Goal: Find specific page/section: Find specific page/section

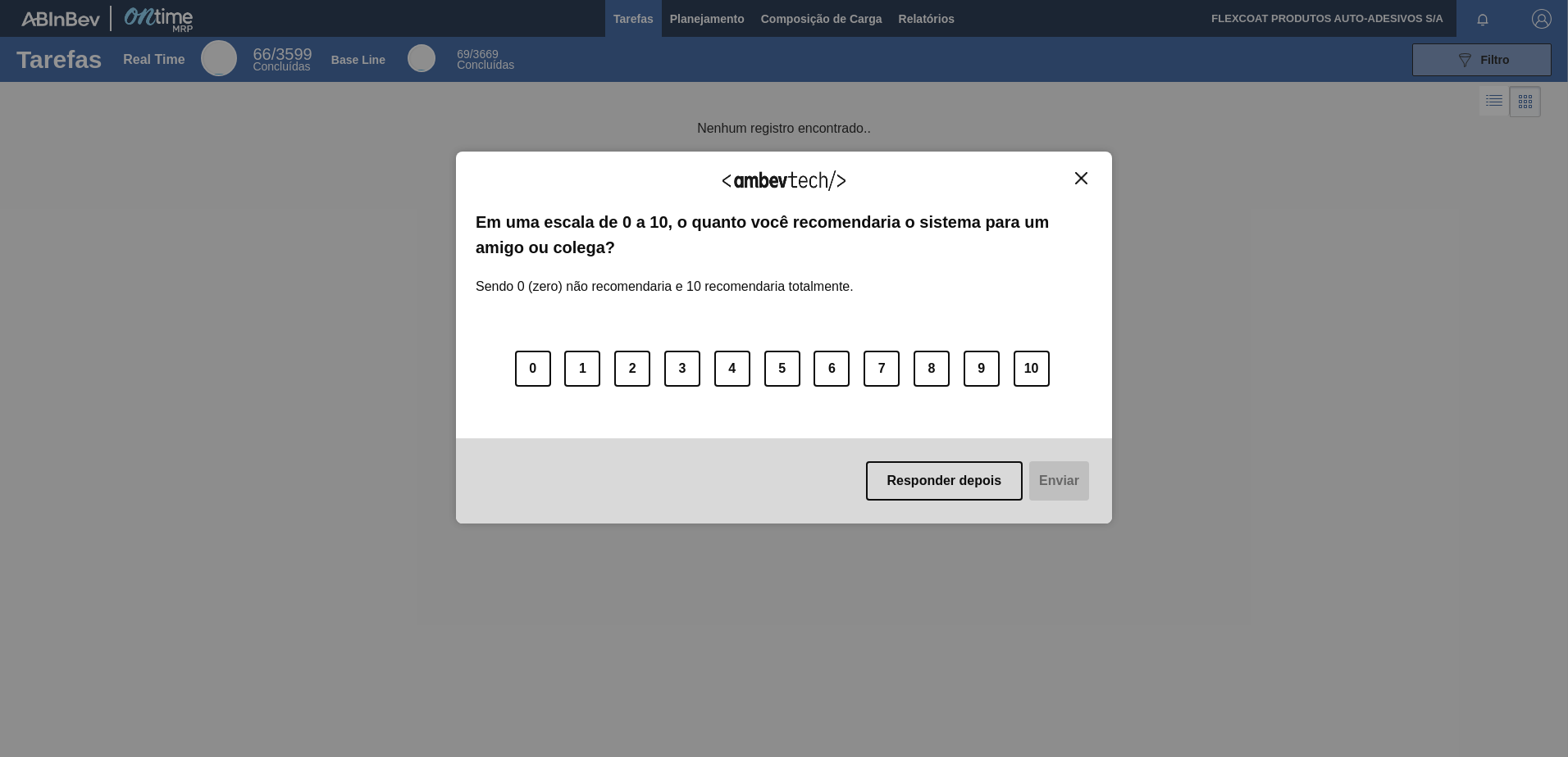
click at [1086, 169] on div "Agradecemos seu feedback! Em uma escala de 0 a 10, o quanto você recomendaria o…" at bounding box center [783, 337] width 655 height 373
click at [1083, 177] on img "Close" at bounding box center [1081, 178] width 12 height 12
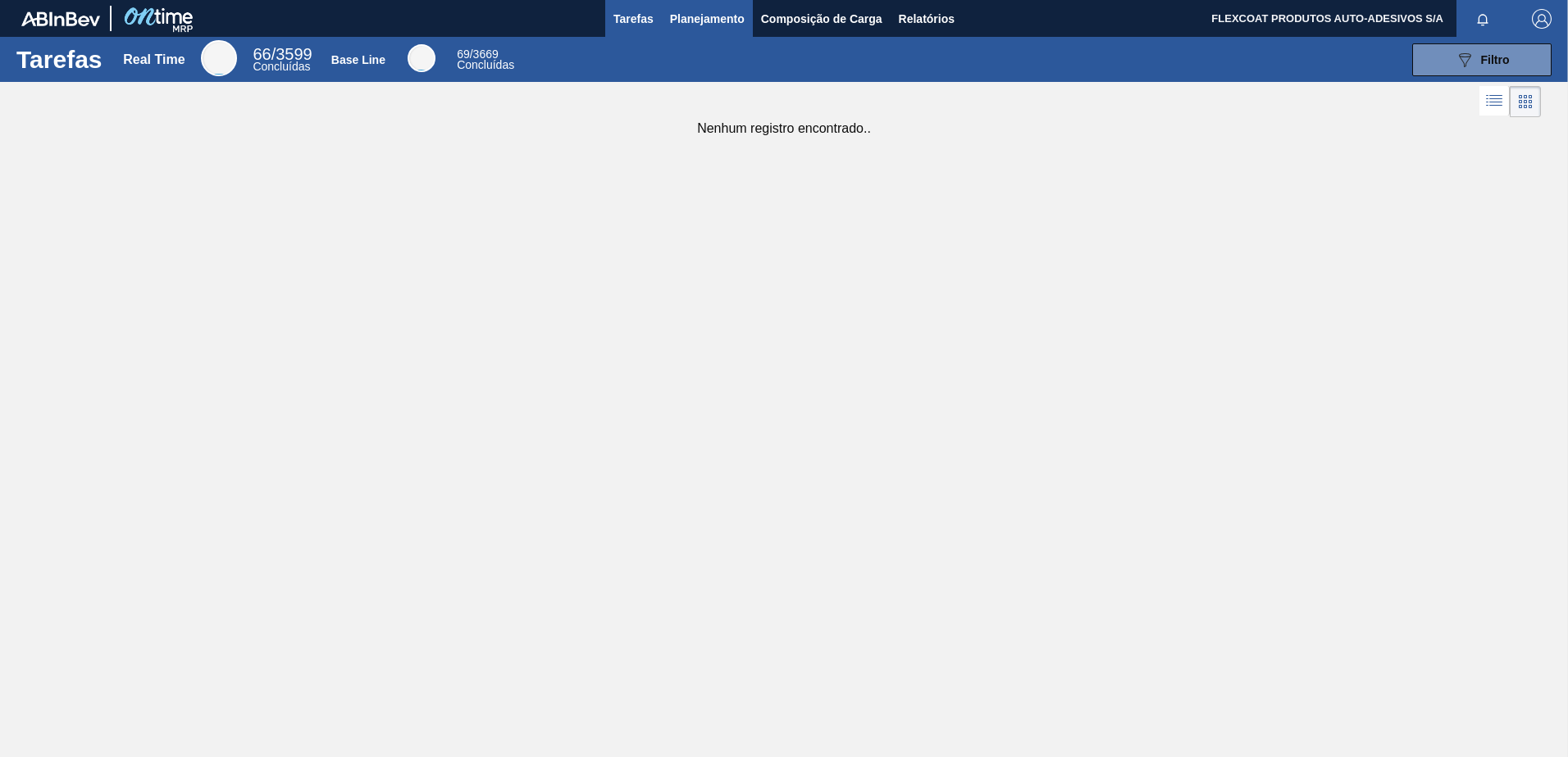
click at [725, 22] on span "Planejamento" at bounding box center [707, 19] width 74 height 20
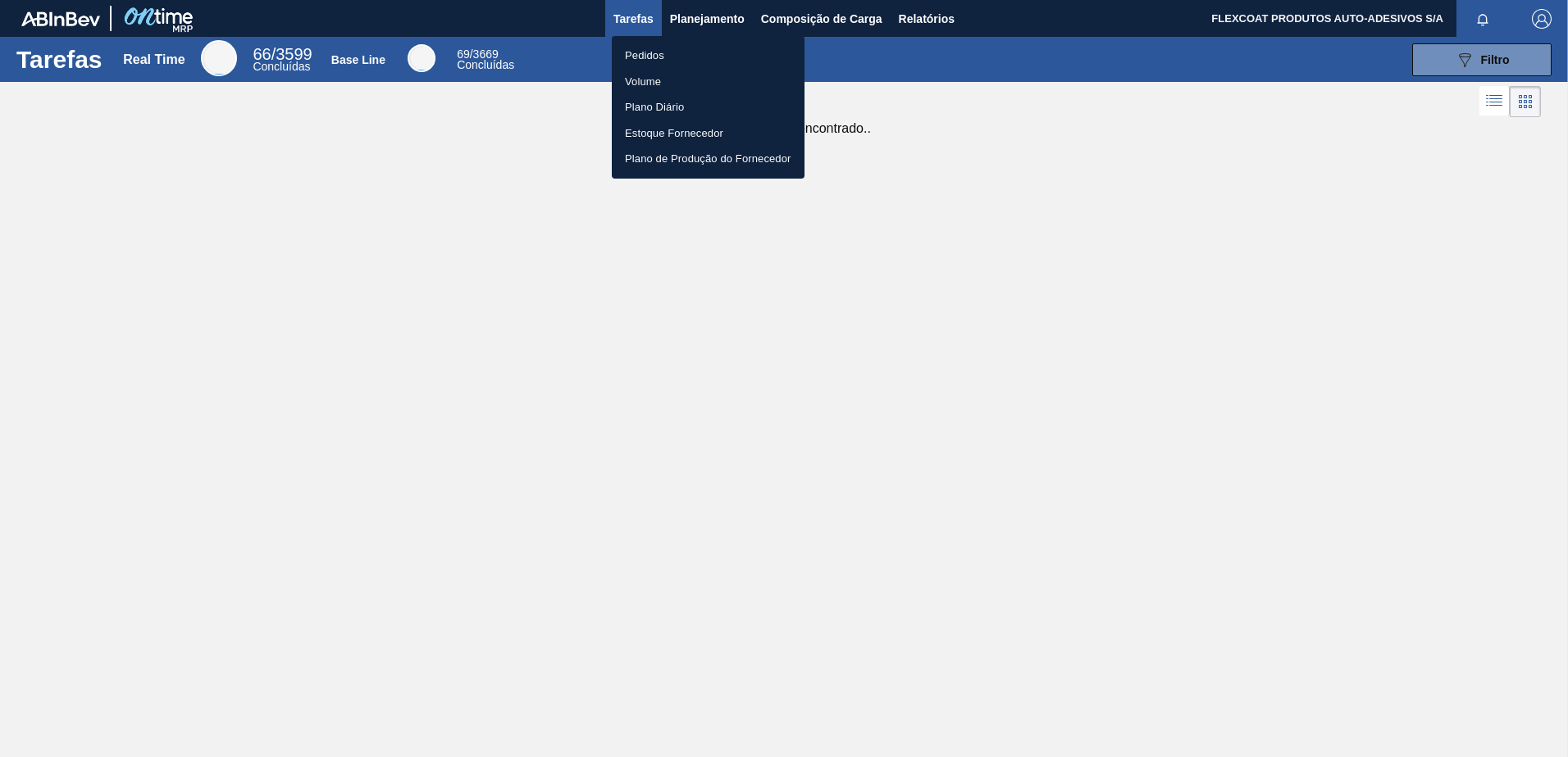
click at [647, 57] on li "Pedidos" at bounding box center [708, 55] width 193 height 27
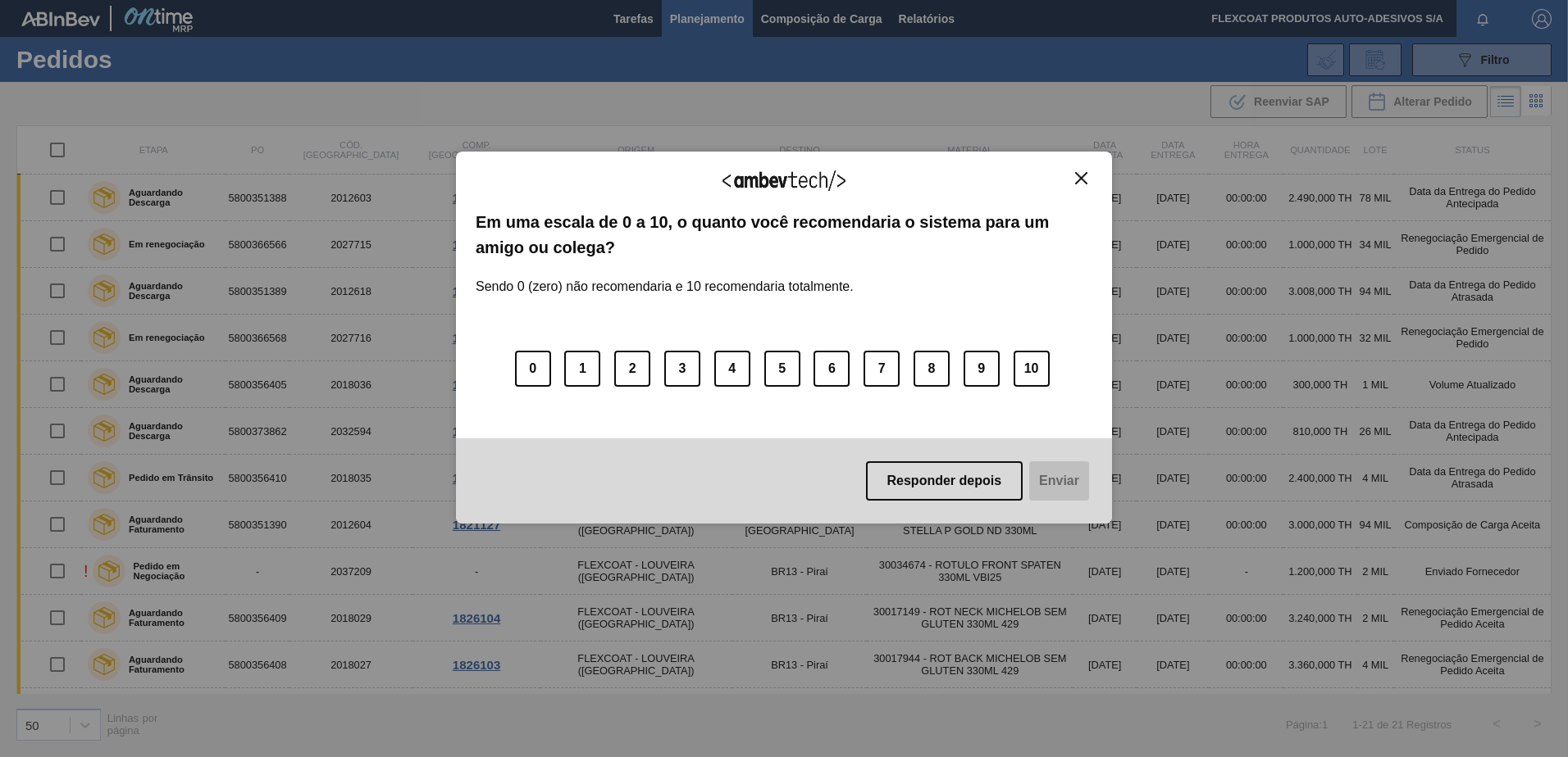
click at [1079, 169] on div "Agradecemos seu feedback! Em uma escala de 0 a 10, o quanto você recomendaria o…" at bounding box center [783, 337] width 655 height 373
click at [1079, 174] on img "Close" at bounding box center [1081, 178] width 12 height 12
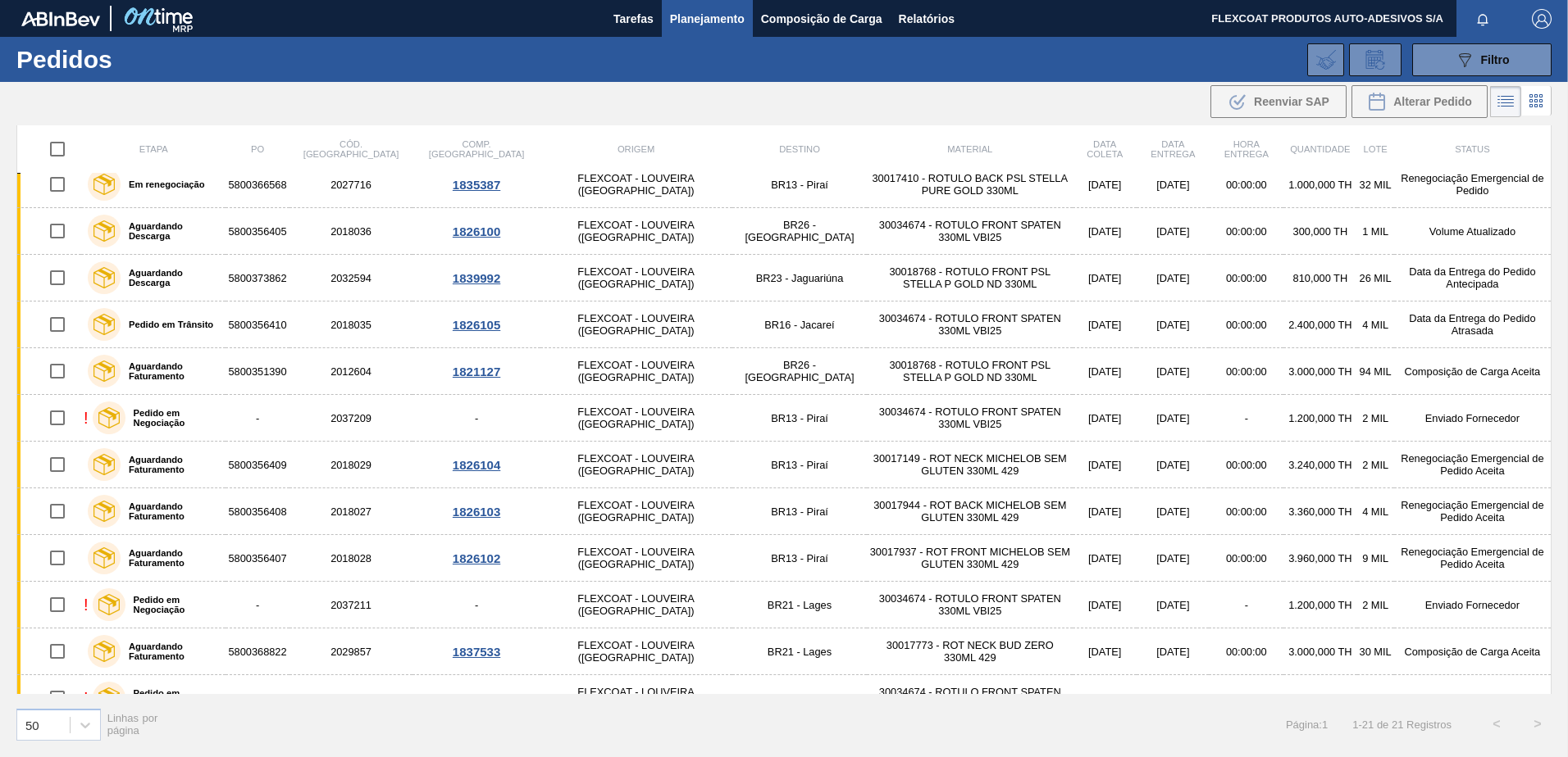
scroll to position [164, 0]
